Goal: Task Accomplishment & Management: Manage account settings

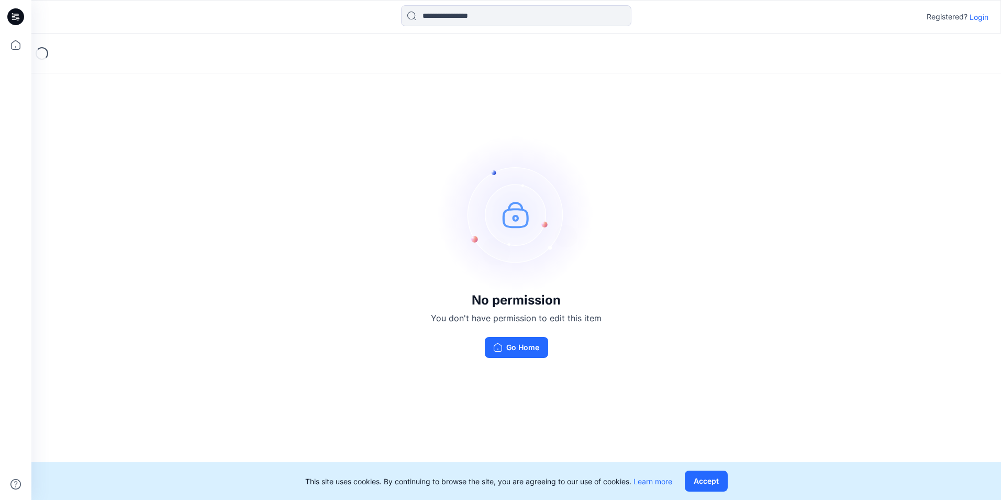
click at [977, 19] on p "Login" at bounding box center [979, 17] width 19 height 11
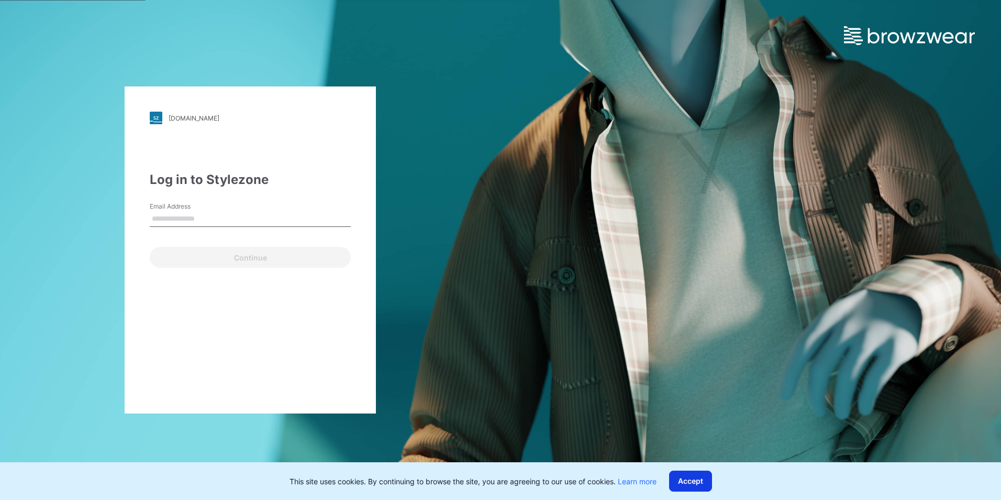
click at [697, 481] on button "Accept" at bounding box center [690, 480] width 43 height 21
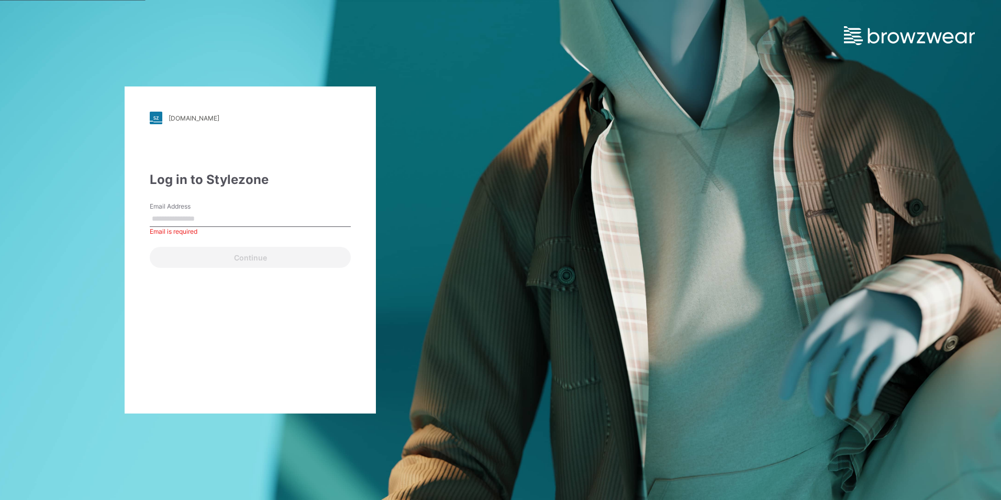
click at [199, 214] on input "Email Address" at bounding box center [250, 219] width 201 height 16
type input "**********"
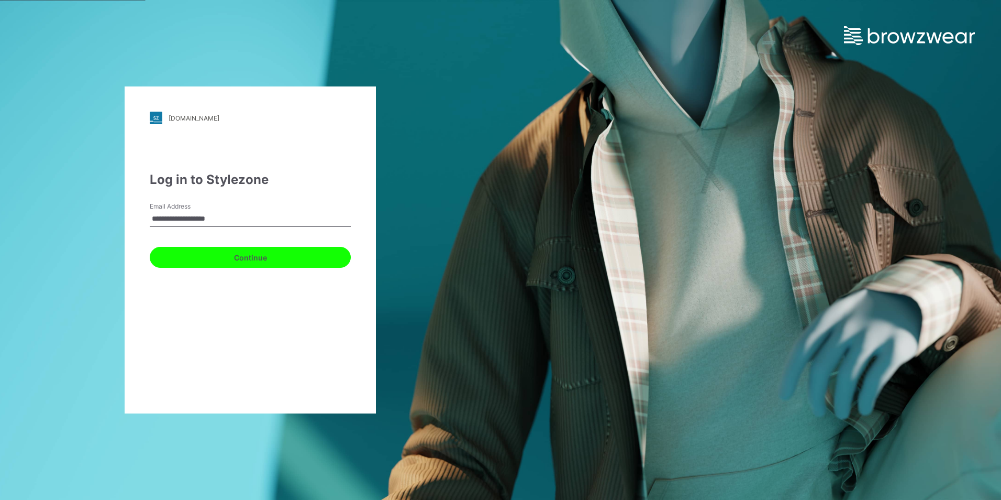
click at [247, 259] on button "Continue" at bounding box center [250, 257] width 201 height 21
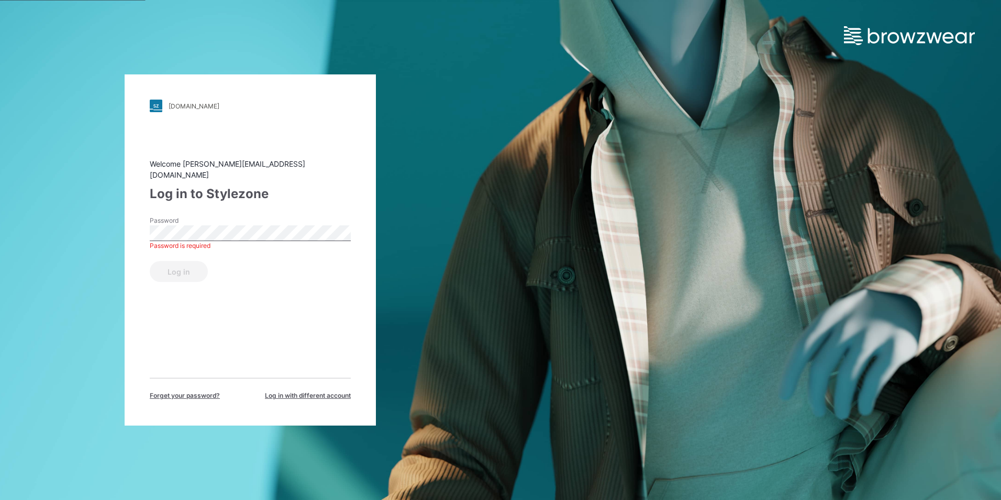
click at [206, 302] on div "Welcome [PERSON_NAME][EMAIL_ADDRESS][DOMAIN_NAME] Log in to Stylezone Password …" at bounding box center [250, 279] width 201 height 242
click at [172, 258] on div "Log in" at bounding box center [250, 269] width 201 height 25
click at [150, 261] on button "Log in" at bounding box center [179, 271] width 58 height 21
